Goal: Task Accomplishment & Management: Use online tool/utility

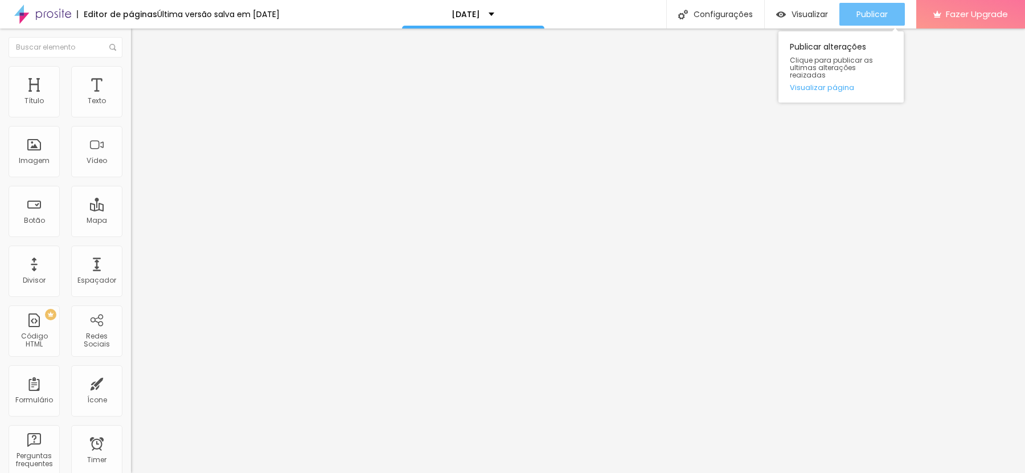
click at [871, 10] on span "Publicar" at bounding box center [872, 14] width 31 height 9
click at [864, 13] on span "Publicar" at bounding box center [872, 14] width 31 height 9
click at [864, 14] on span "Publicar" at bounding box center [872, 14] width 31 height 9
click at [892, 13] on button "Publicar" at bounding box center [873, 14] width 66 height 23
